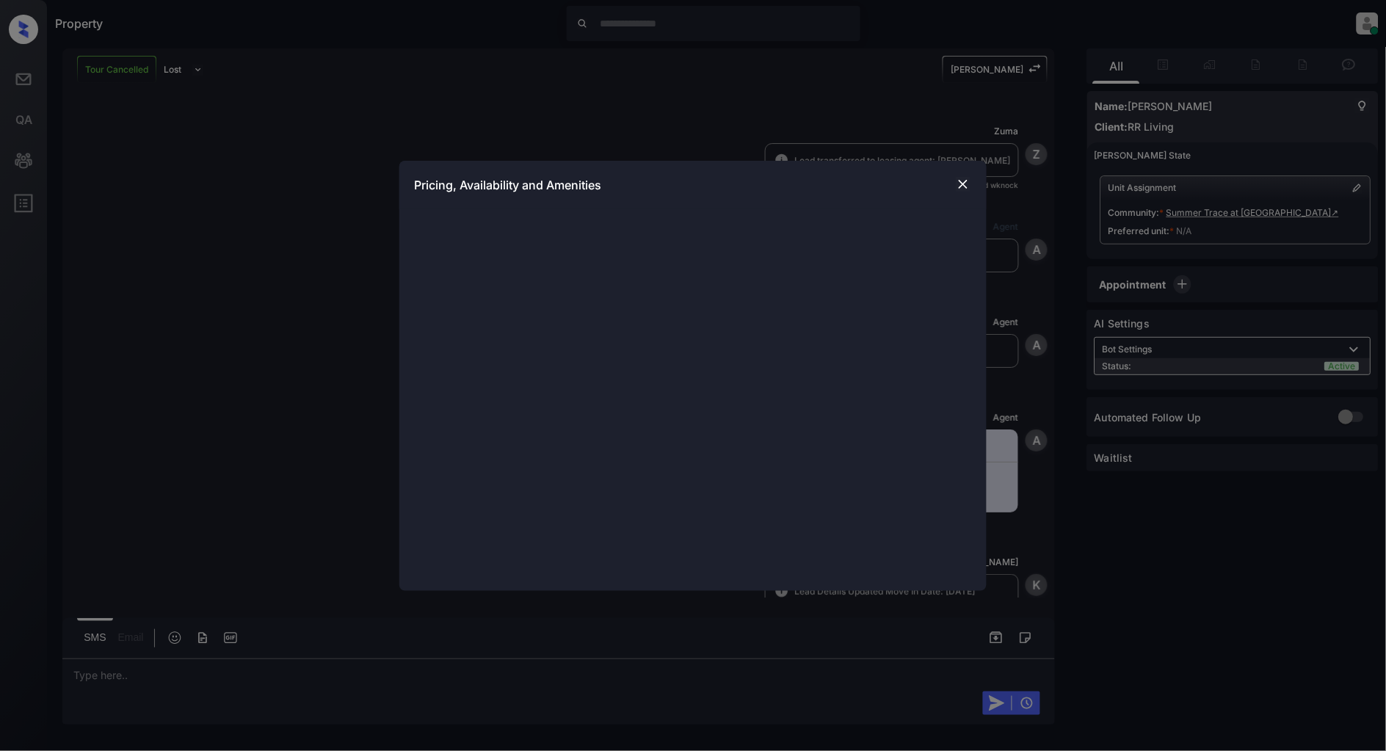
scroll to position [781, 0]
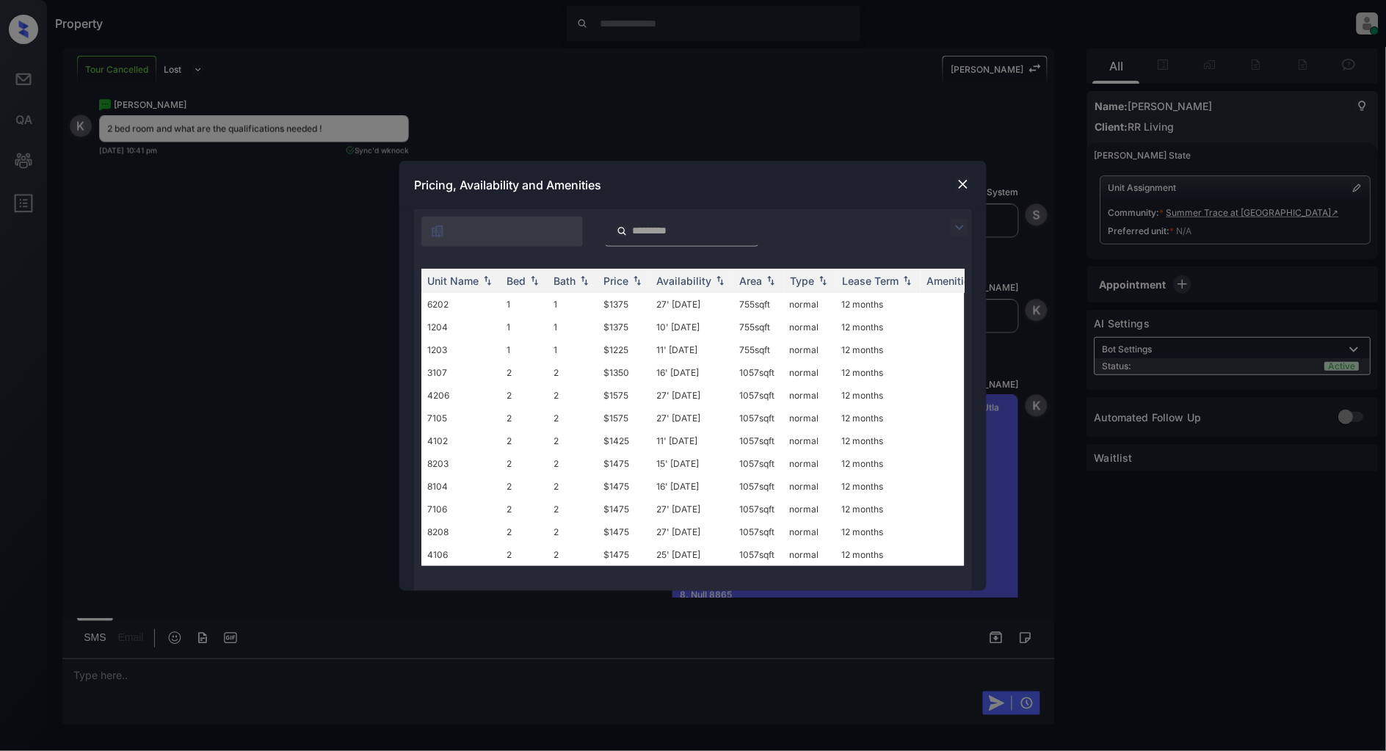
click at [959, 230] on img at bounding box center [959, 228] width 18 height 18
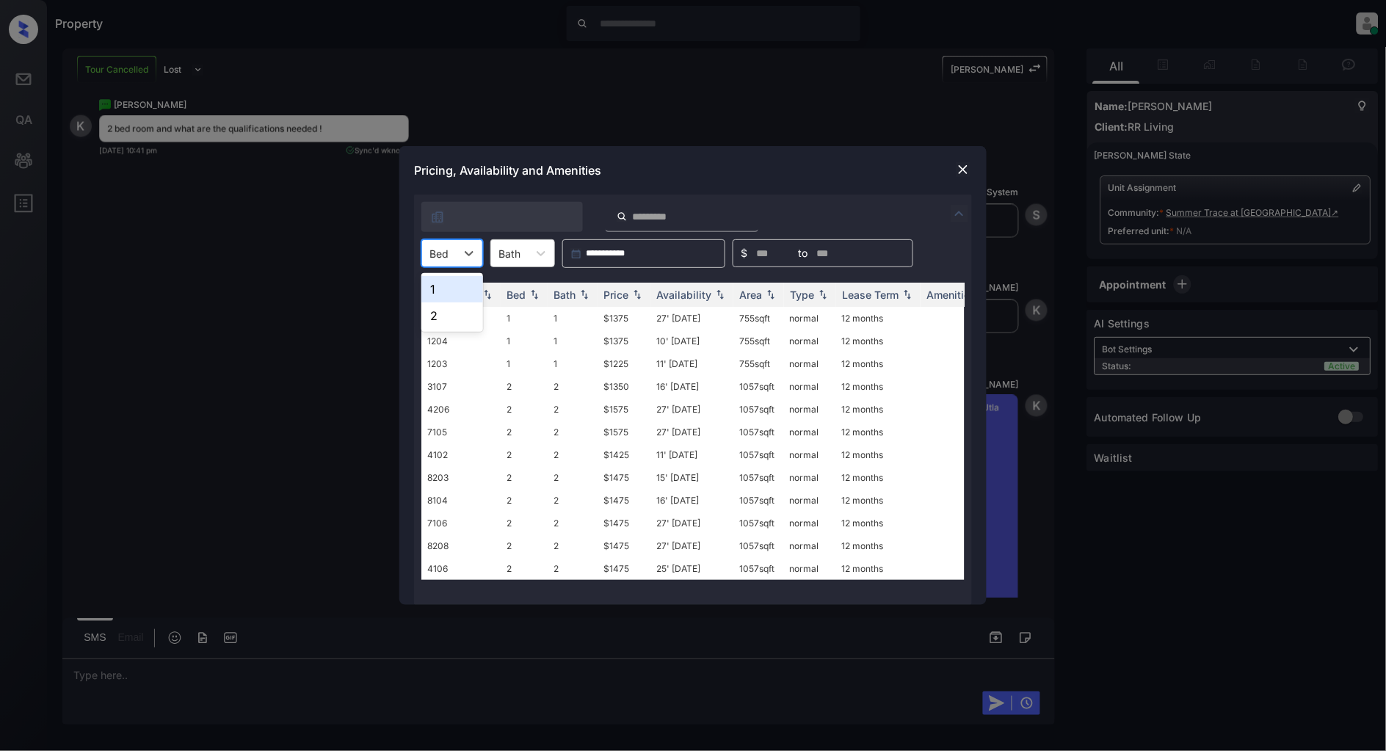
click at [455, 258] on div "Bed" at bounding box center [439, 253] width 34 height 21
click at [451, 310] on div "2" at bounding box center [452, 315] width 62 height 26
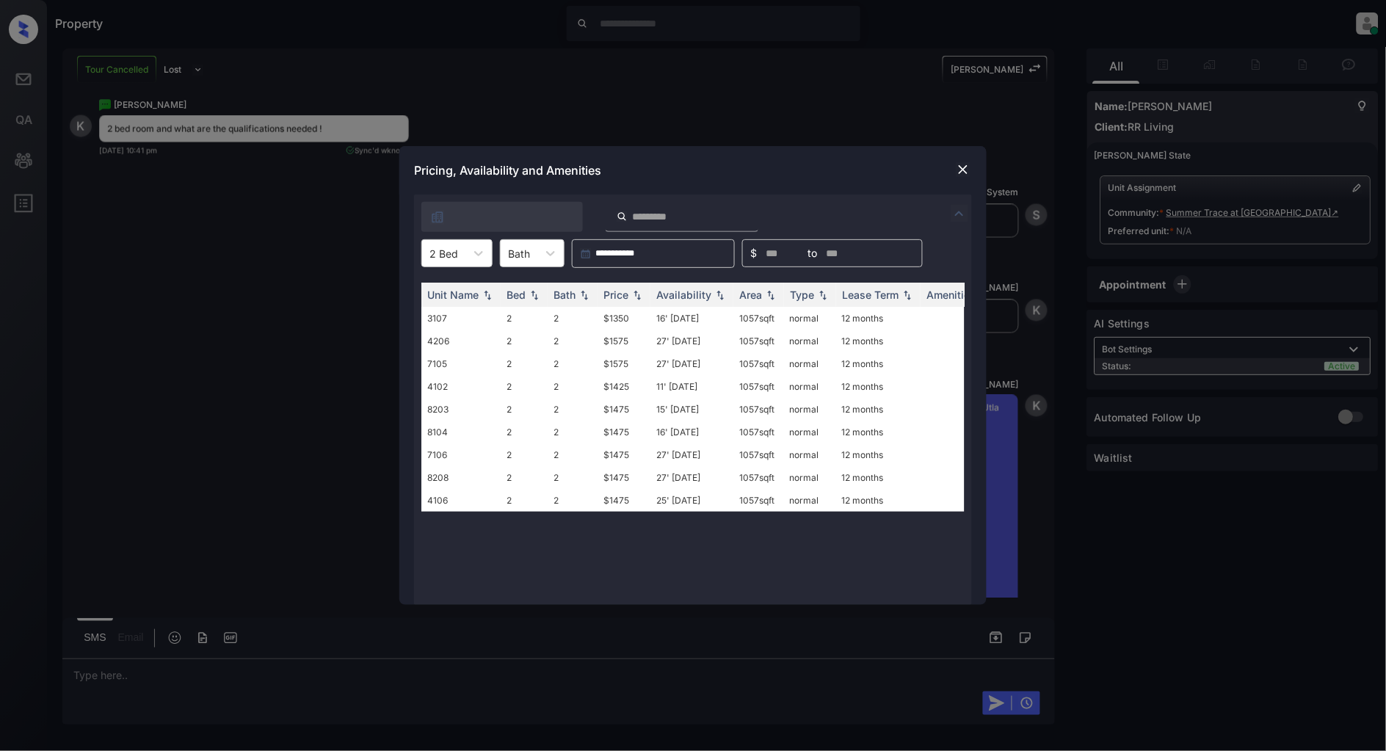
click at [331, 317] on div "**********" at bounding box center [693, 375] width 1386 height 751
click at [970, 166] on img at bounding box center [963, 169] width 15 height 15
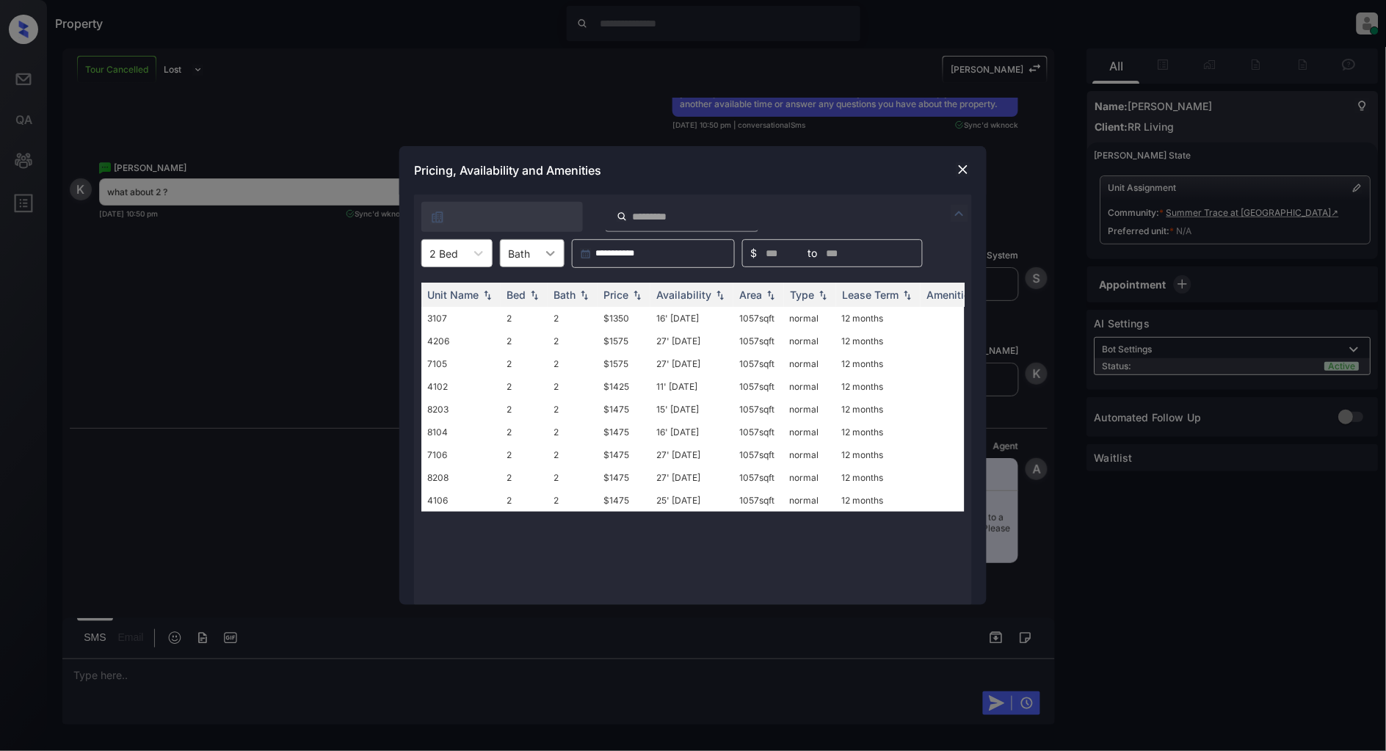
scroll to position [4779, 0]
click at [963, 173] on img at bounding box center [963, 169] width 15 height 15
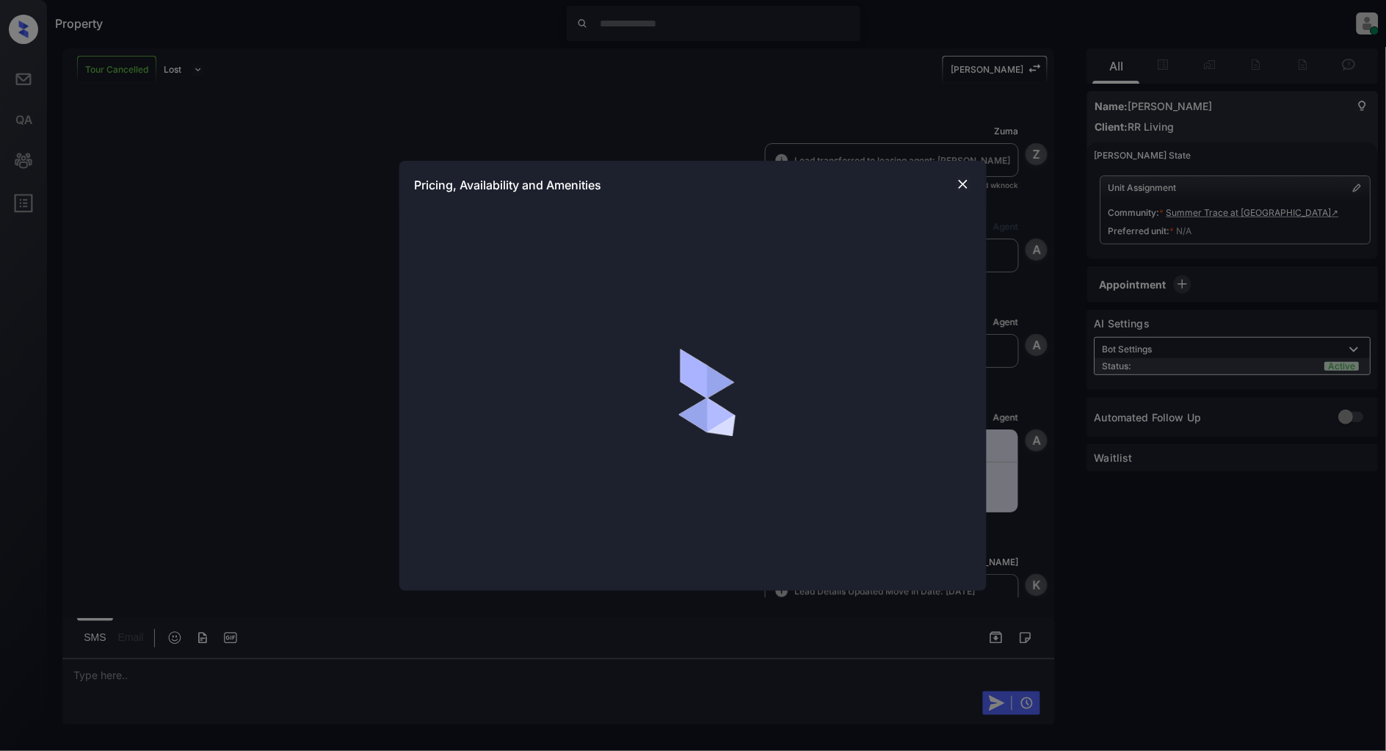
scroll to position [4898, 0]
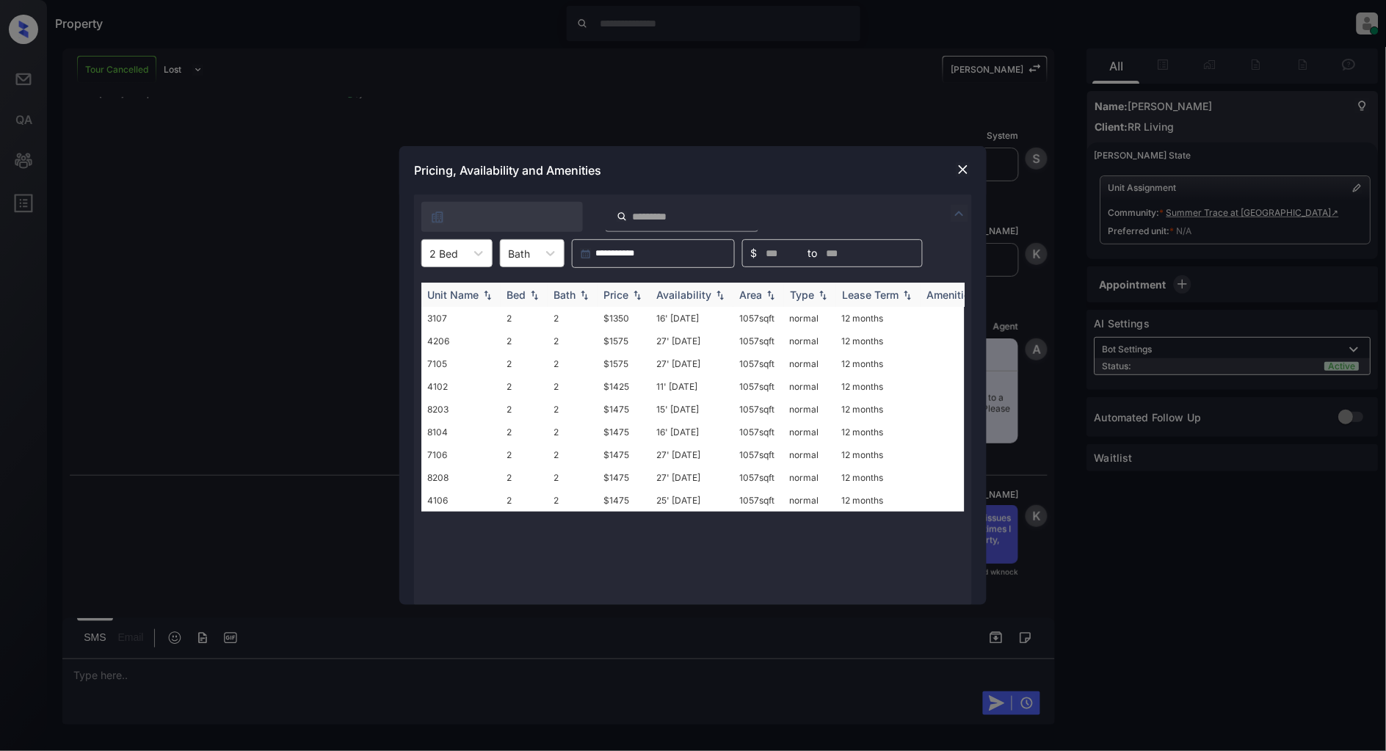
click at [637, 290] on img at bounding box center [637, 295] width 15 height 10
click at [637, 289] on img at bounding box center [637, 294] width 15 height 11
click at [629, 316] on td "$1350" at bounding box center [623, 318] width 53 height 23
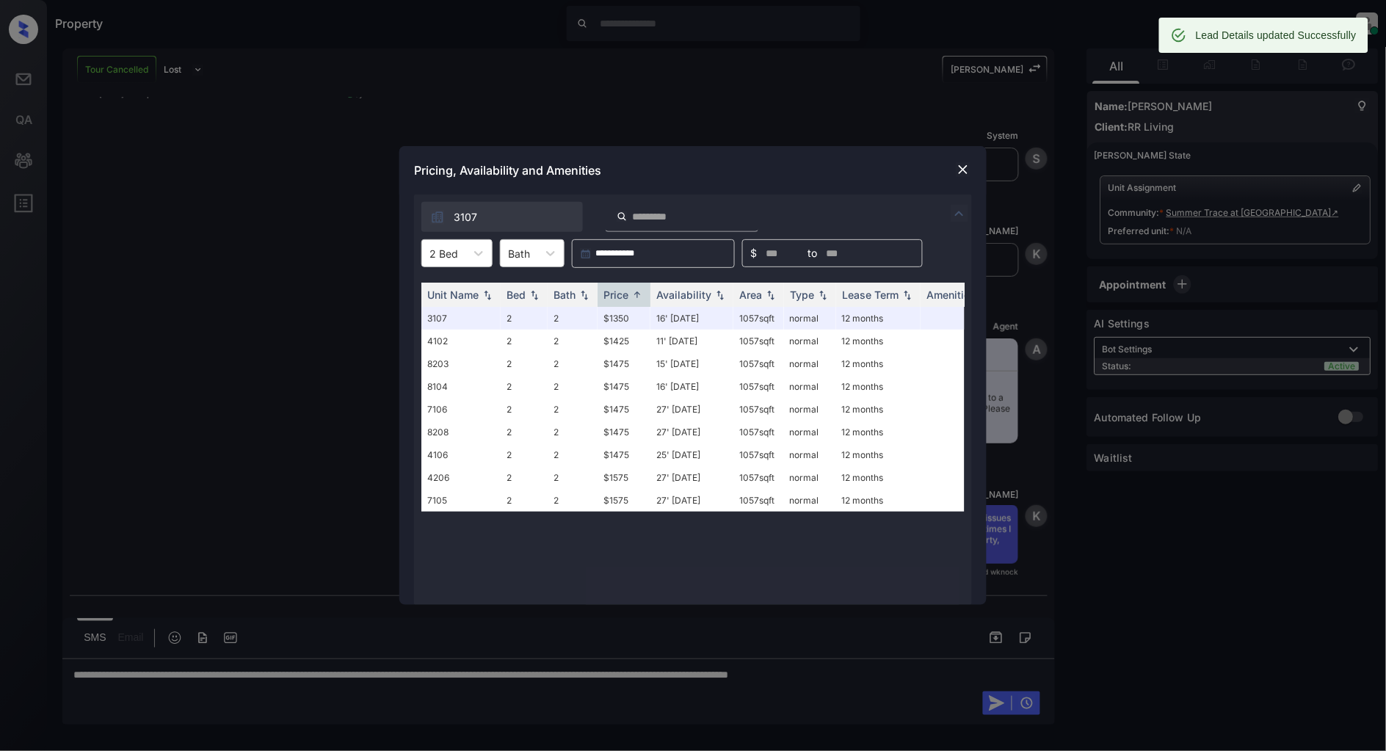
scroll to position [4993, 0]
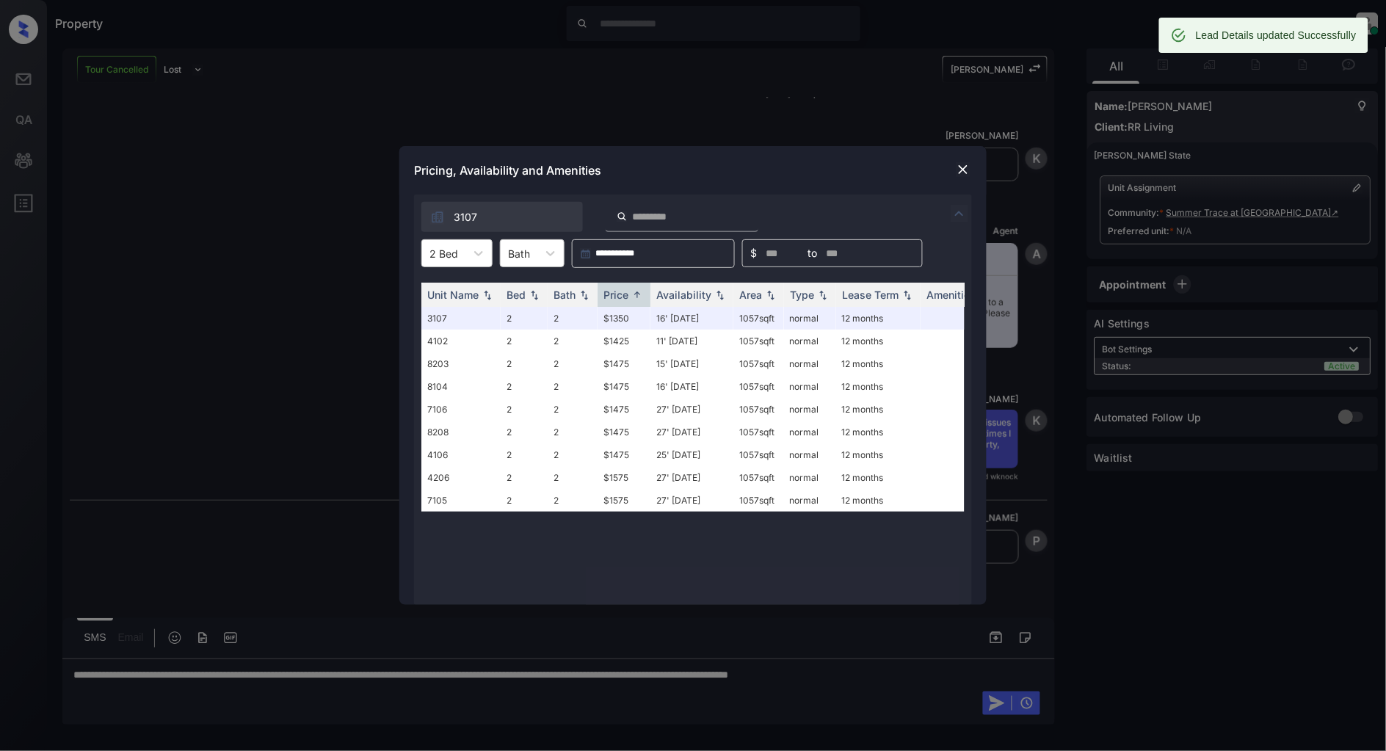
click at [964, 172] on img at bounding box center [963, 169] width 15 height 15
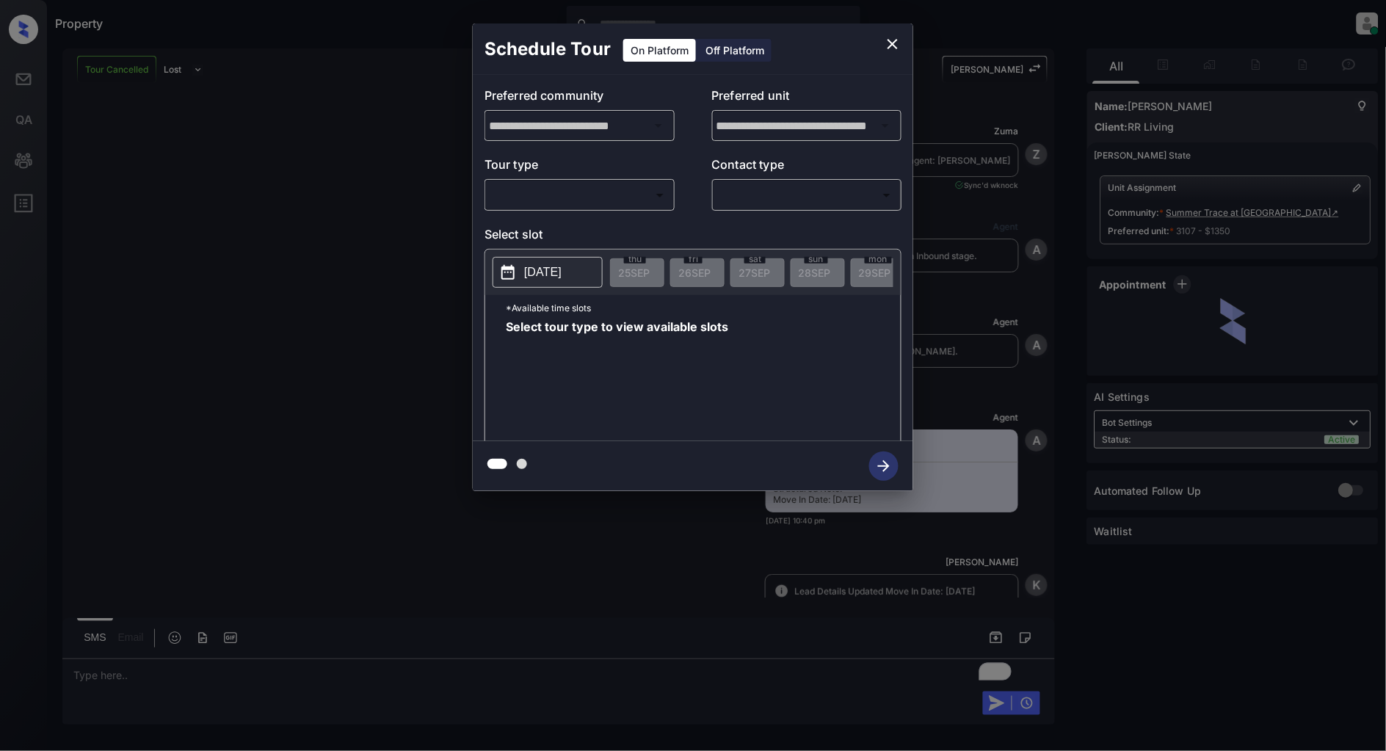
scroll to position [4259, 0]
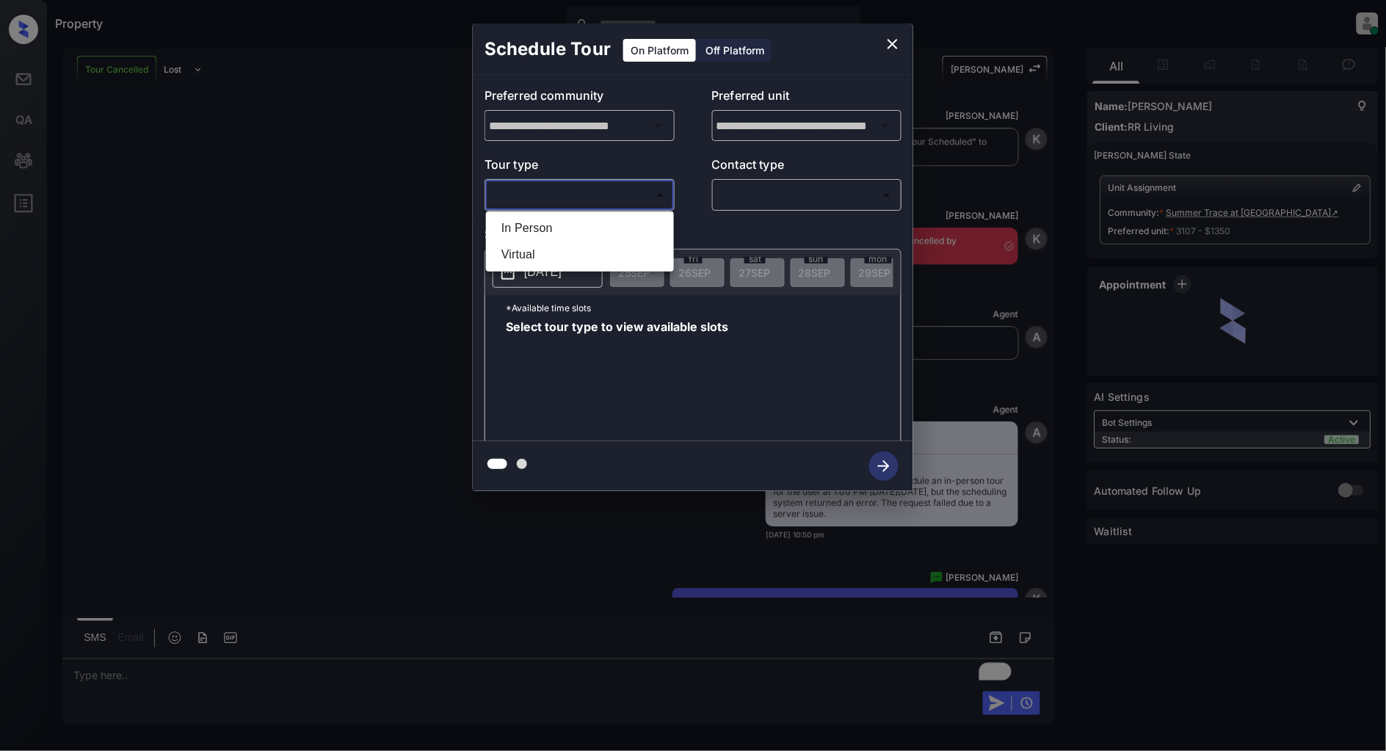
click at [561, 191] on body "Property Patrick Deasis Online Set yourself offline Set yourself on break Profi…" at bounding box center [693, 375] width 1386 height 751
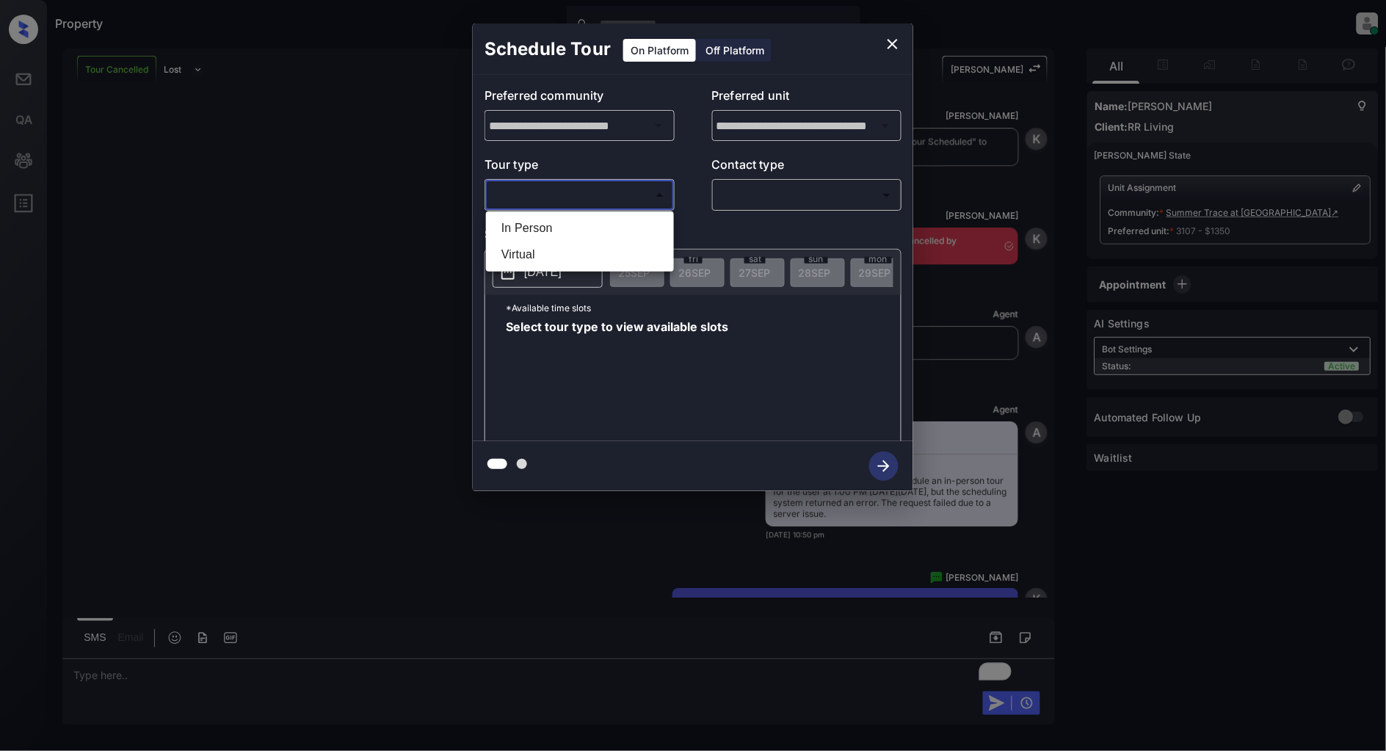
click at [529, 222] on li "In Person" at bounding box center [580, 228] width 181 height 26
type input "********"
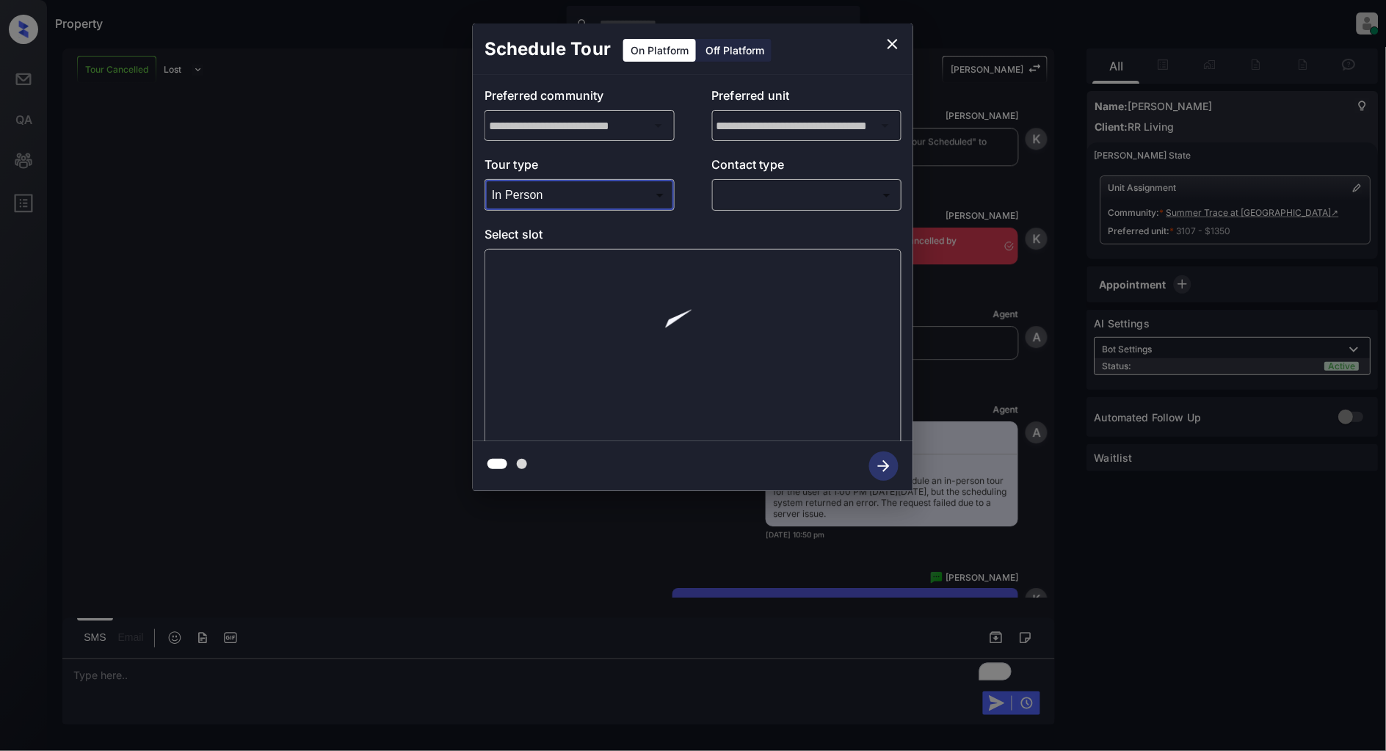
click at [761, 199] on body "Property Patrick Deasis Online Set yourself offline Set yourself on break Profi…" at bounding box center [693, 375] width 1386 height 751
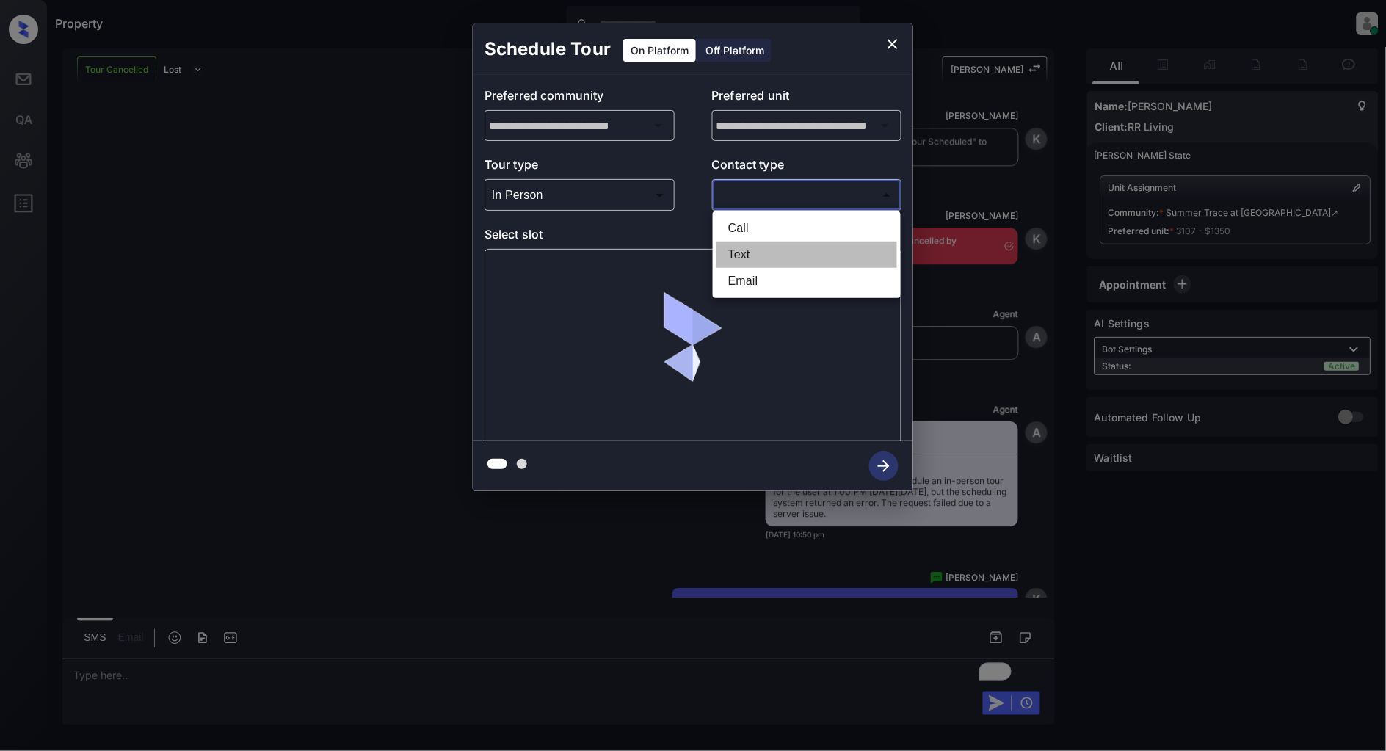
click at [749, 252] on li "Text" at bounding box center [806, 254] width 181 height 26
type input "****"
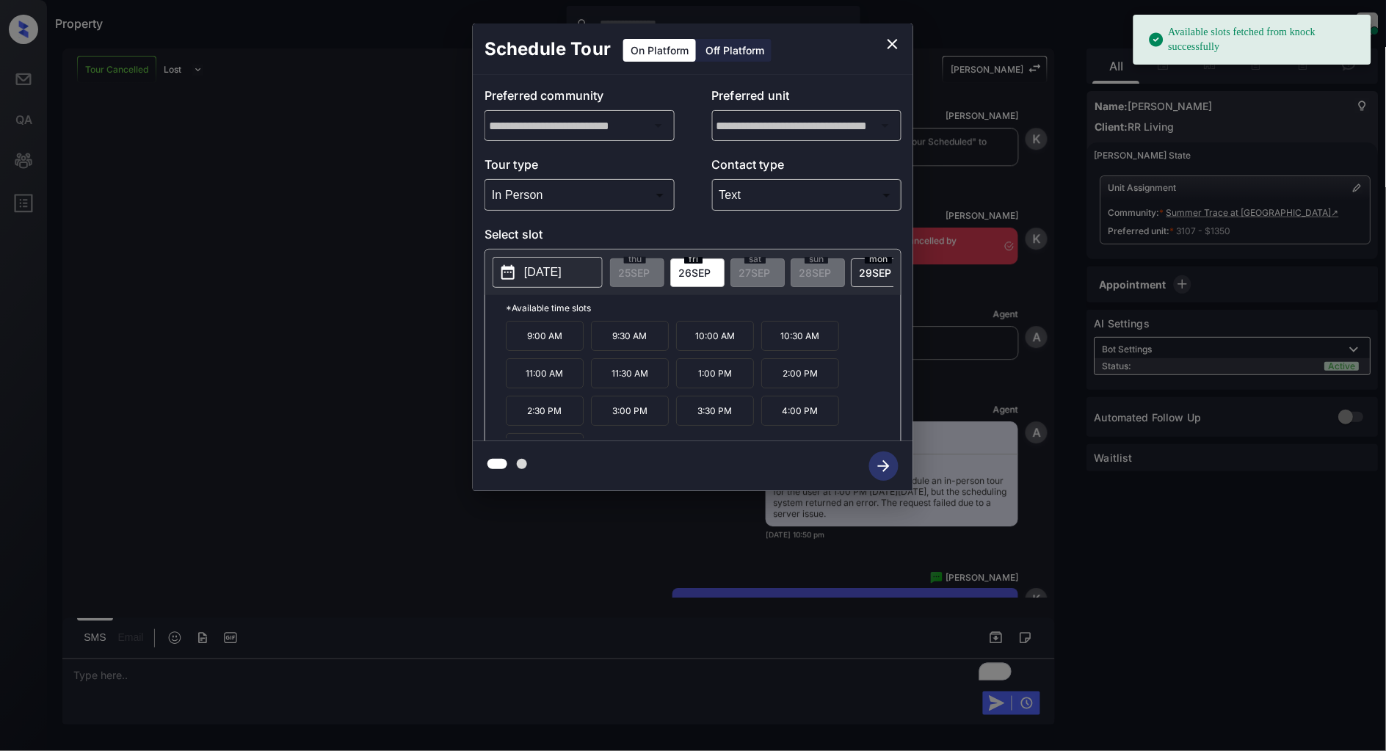
click at [596, 274] on button "2025-09-26" at bounding box center [547, 272] width 110 height 31
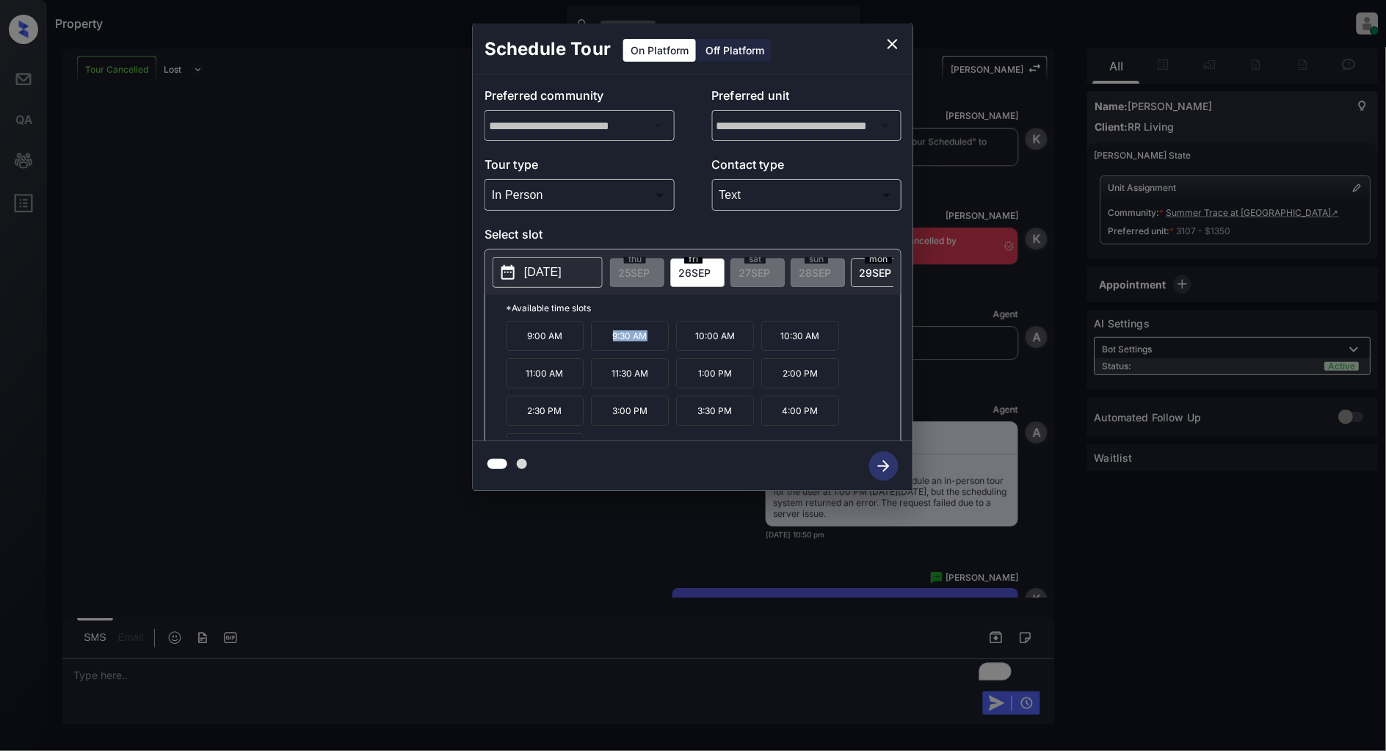
drag, startPoint x: 650, startPoint y: 341, endPoint x: 603, endPoint y: 340, distance: 47.7
click at [603, 340] on p "9:30 AM" at bounding box center [630, 336] width 78 height 30
copy p "9:30 AM"
drag, startPoint x: 655, startPoint y: 385, endPoint x: 568, endPoint y: 387, distance: 86.6
click at [568, 387] on div "9:00 AM 9:30 AM 10:00 AM 10:30 AM 11:00 AM 11:30 AM 1:00 PM 2:00 PM 2:30 PM 3:0…" at bounding box center [703, 379] width 395 height 117
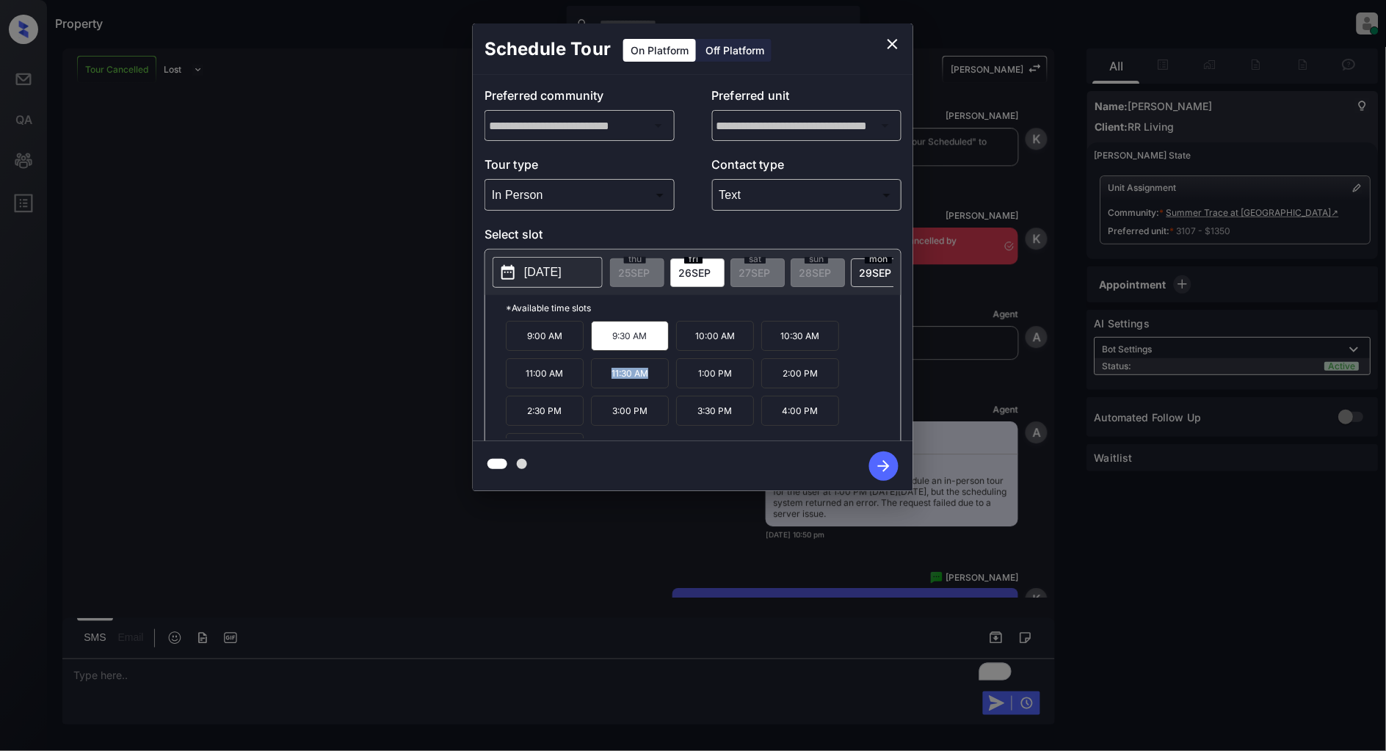
copy div "11:30 AM"
drag, startPoint x: 647, startPoint y: 423, endPoint x: 614, endPoint y: 427, distance: 34.0
click at [614, 426] on p "3:00 PM" at bounding box center [630, 411] width 78 height 30
copy p "3:00 PM"
click at [894, 45] on icon "close" at bounding box center [892, 44] width 10 height 10
